Goal: Information Seeking & Learning: Learn about a topic

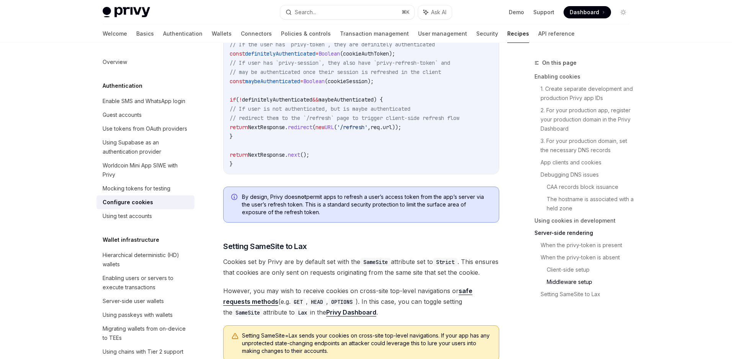
scroll to position [2492, 0]
drag, startPoint x: 306, startPoint y: 215, endPoint x: 242, endPoint y: 199, distance: 66.3
click at [242, 199] on span "By design, Privy does not permit apps to refresh a user’s access token from the…" at bounding box center [366, 204] width 249 height 23
click at [360, 227] on img at bounding box center [359, 227] width 10 height 10
click at [380, 170] on div "// Replace this array with an array of paths for pages in your app that do not …" at bounding box center [361, 7] width 275 height 332
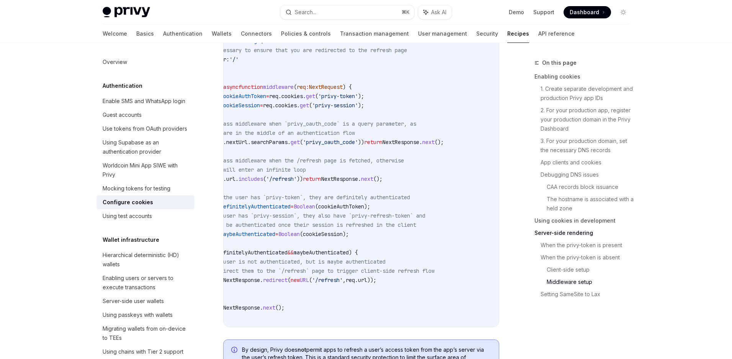
scroll to position [0, 0]
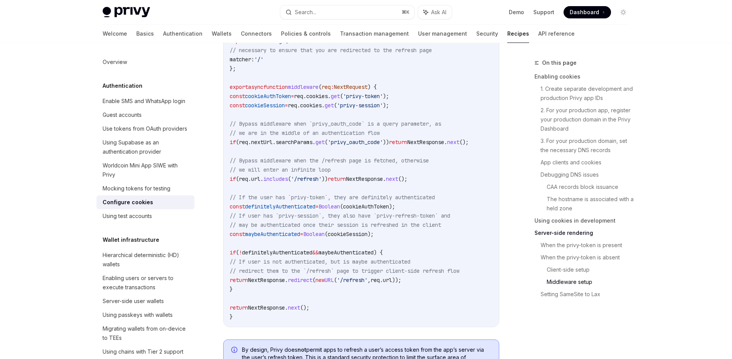
click at [520, 308] on div "On this page Enabling cookies 1. Create separate development and production Pri…" at bounding box center [577, 208] width 116 height 300
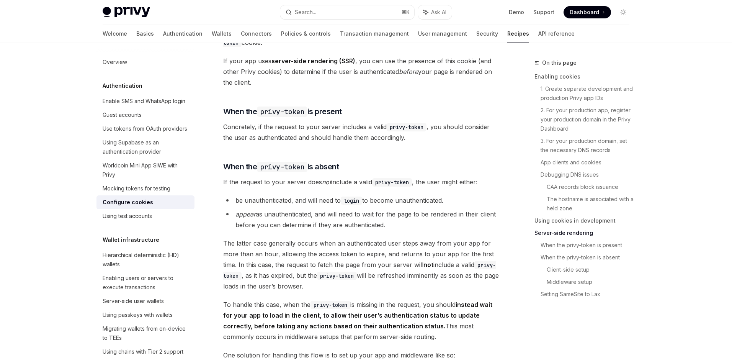
scroll to position [1556, 0]
click at [338, 117] on span "When the privy-token is present" at bounding box center [282, 111] width 119 height 11
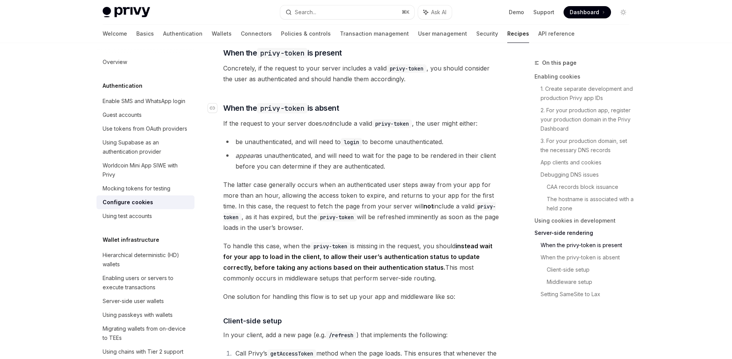
click at [331, 113] on span "When the privy-token is absent" at bounding box center [281, 108] width 116 height 11
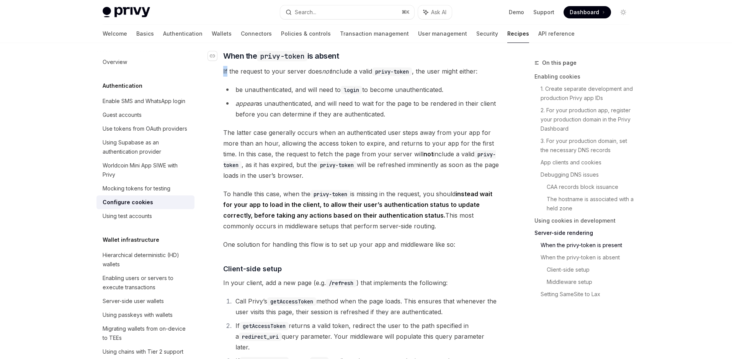
scroll to position [1670, 0]
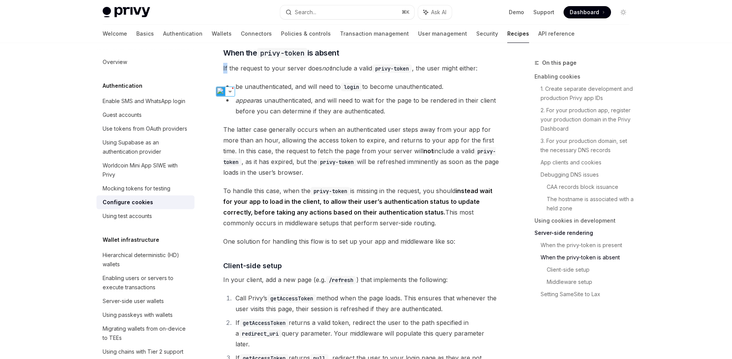
click at [344, 178] on span "The latter case generally occurs when an authenticated user steps away from you…" at bounding box center [361, 151] width 276 height 54
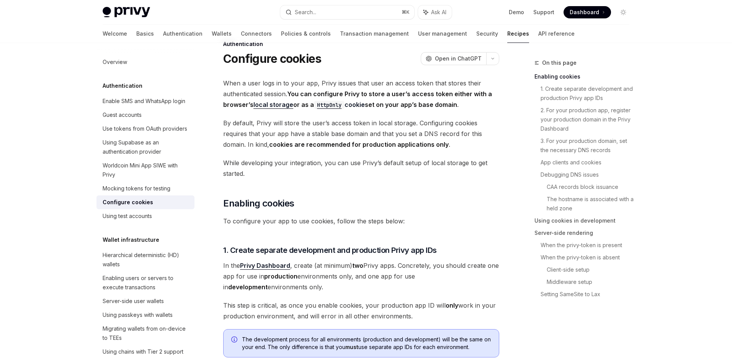
scroll to position [0, 0]
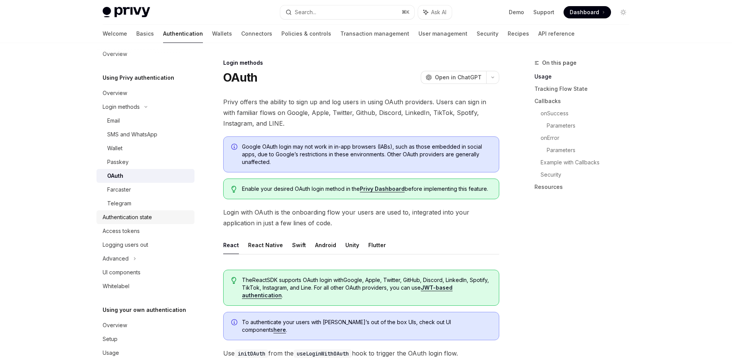
scroll to position [8, 0]
click at [120, 229] on div "Access tokens" at bounding box center [121, 230] width 37 height 9
type textarea "*"
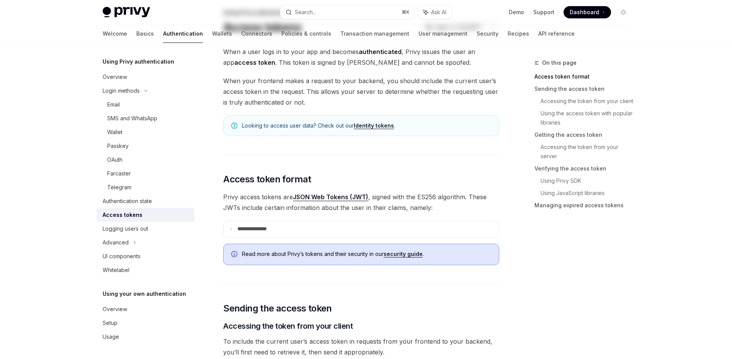
scroll to position [104, 0]
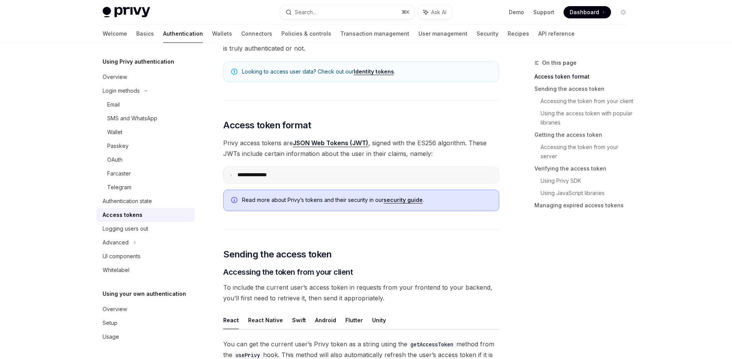
click at [307, 181] on summary "**********" at bounding box center [361, 175] width 275 height 16
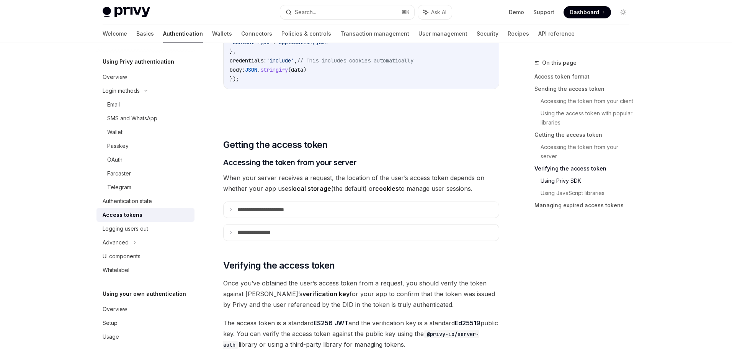
scroll to position [1228, 0]
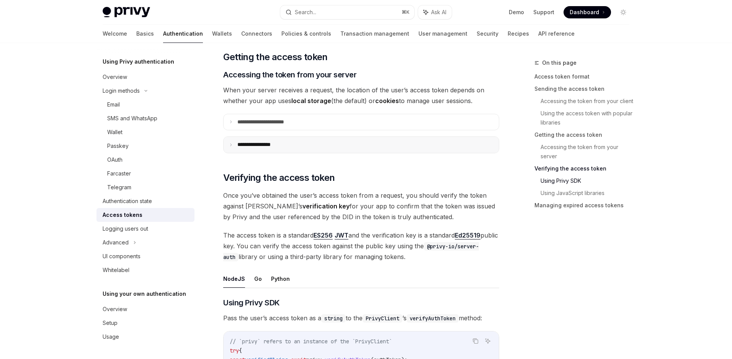
click at [325, 141] on summary "**********" at bounding box center [361, 145] width 275 height 16
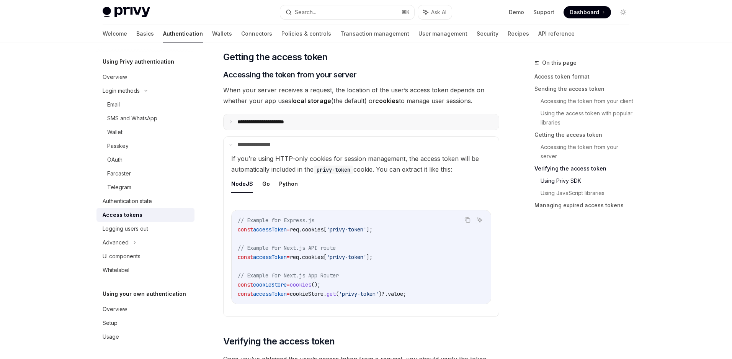
click at [373, 117] on summary "**********" at bounding box center [361, 122] width 275 height 16
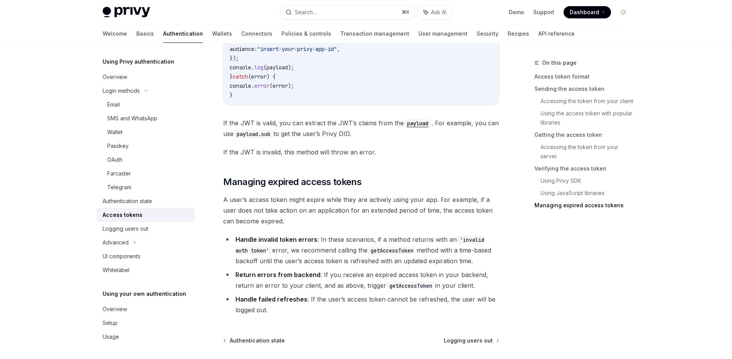
scroll to position [2559, 0]
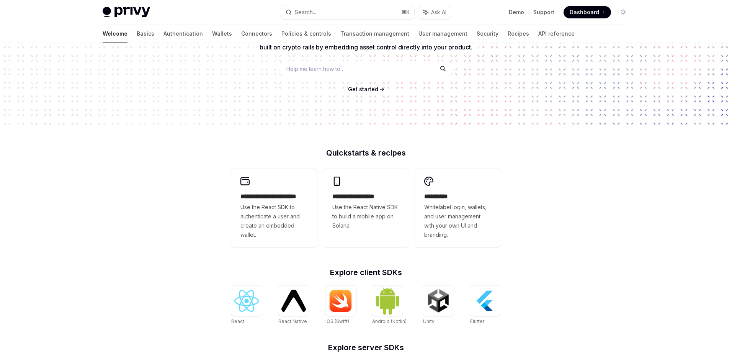
scroll to position [115, 0]
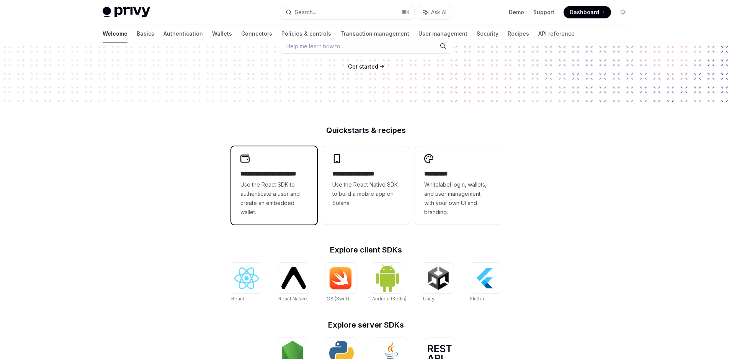
click at [275, 195] on span "Use the React SDK to authenticate a user and create an embedded wallet." at bounding box center [273, 198] width 67 height 37
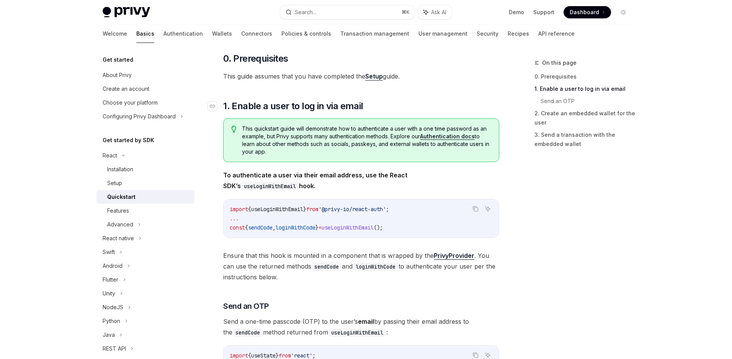
scroll to position [181, 0]
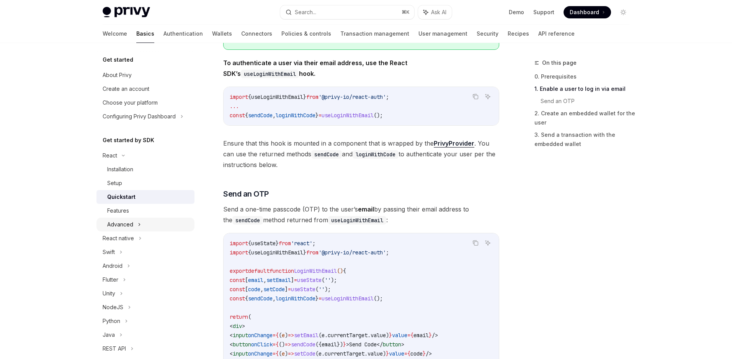
click at [132, 225] on div "Advanced" at bounding box center [120, 224] width 26 height 9
type textarea "*"
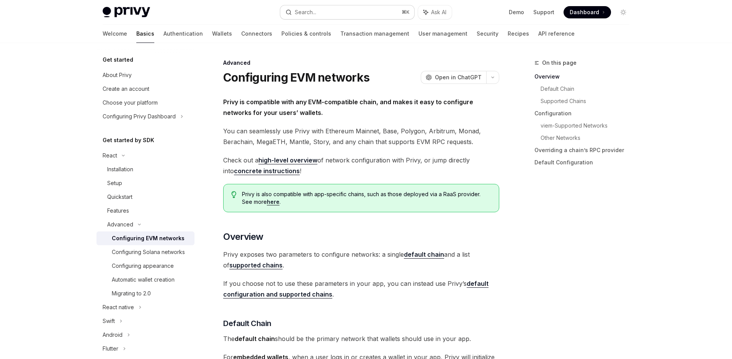
click at [322, 12] on button "Search... ⌘ K" at bounding box center [347, 12] width 134 height 14
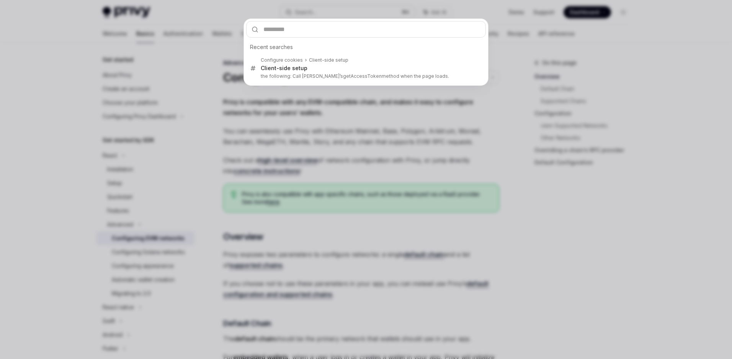
type input "**********"
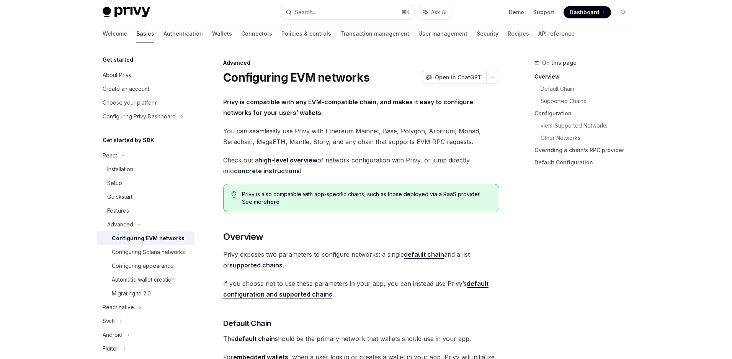
type textarea "*"
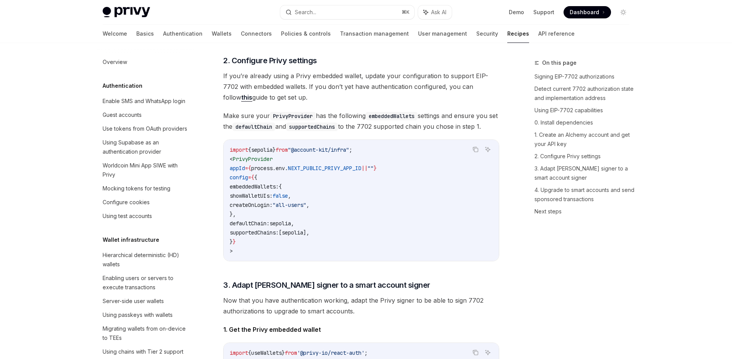
scroll to position [592, 0]
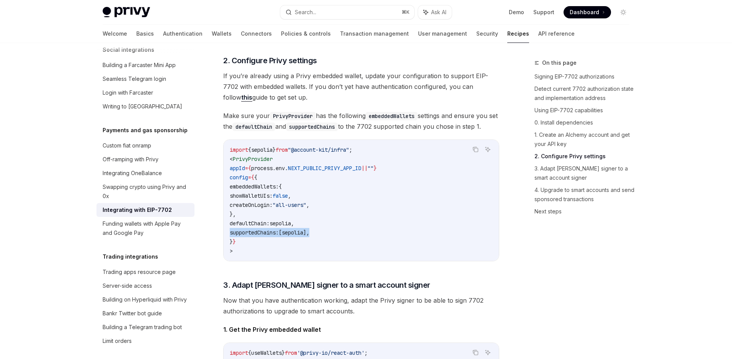
drag, startPoint x: 322, startPoint y: 246, endPoint x: 209, endPoint y: 246, distance: 112.5
click at [209, 246] on div "Payments and gas sponsorship Integrating with EIP-7702 OpenAI Open in ChatGPT O…" at bounding box center [289, 140] width 423 height 2005
click at [344, 234] on code "import { sepolia } from "@account-kit/infra" ; < PrivyProvider appId = { proces…" at bounding box center [361, 200] width 263 height 110
drag, startPoint x: 344, startPoint y: 243, endPoint x: 220, endPoint y: 237, distance: 123.8
click at [220, 237] on div "Payments and gas sponsorship Integrating with EIP-7702 OpenAI Open in ChatGPT O…" at bounding box center [289, 140] width 423 height 2005
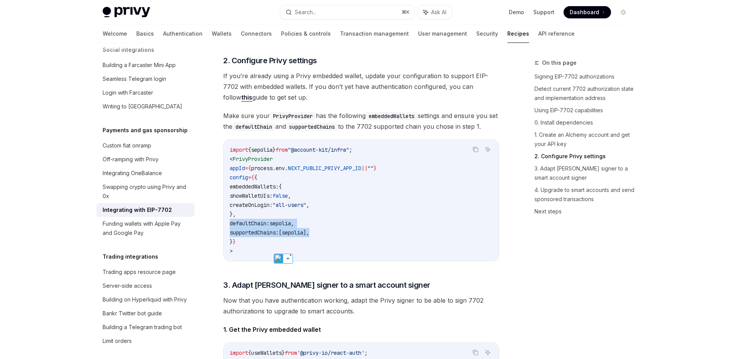
copy code "defaultChain: sepolia , supportedChains: [ sepolia ],"
click at [349, 153] on span ""@account-kit/infra"" at bounding box center [318, 149] width 61 height 7
click at [459, 103] on span "If you’re already using a Privy embedded wallet, update your configuration to s…" at bounding box center [361, 86] width 276 height 32
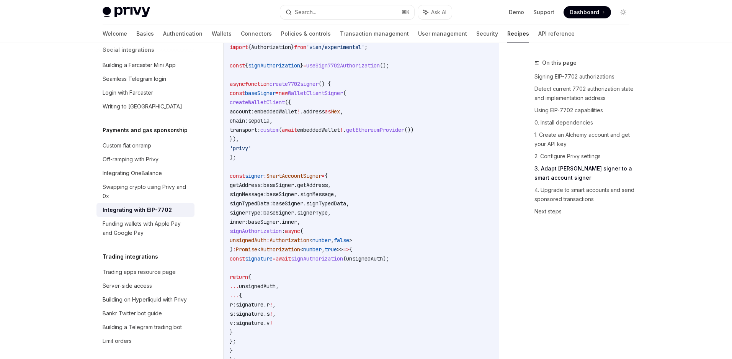
scroll to position [1481, 0]
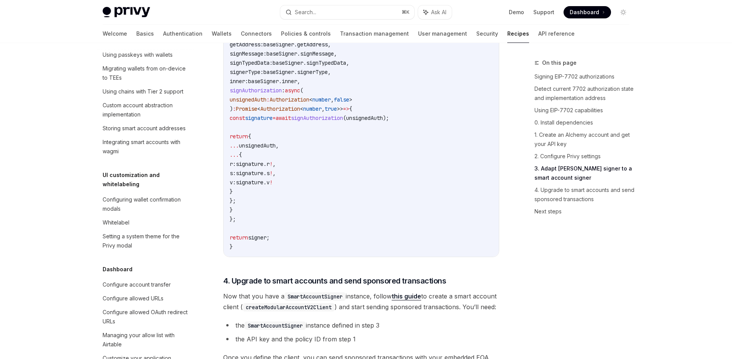
scroll to position [0, 0]
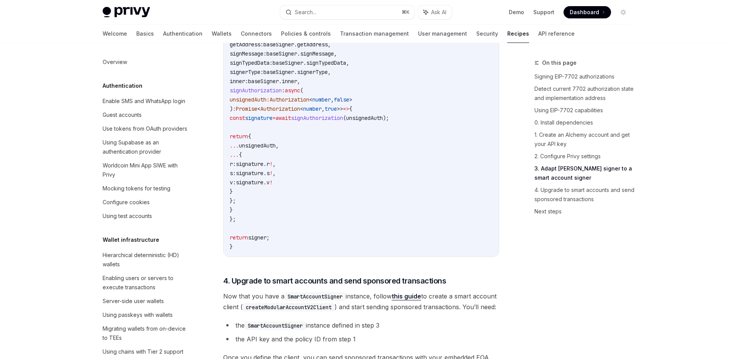
click at [588, 12] on span "Dashboard" at bounding box center [584, 12] width 29 height 8
